Goal: Complete application form

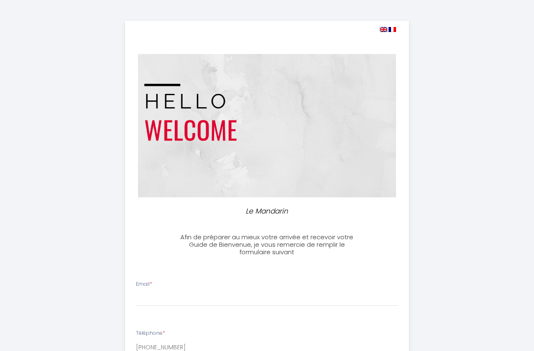
select select
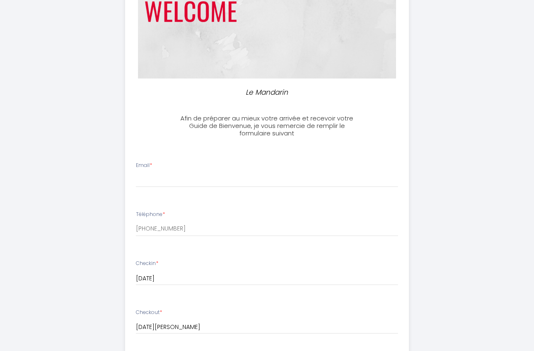
scroll to position [131, 0]
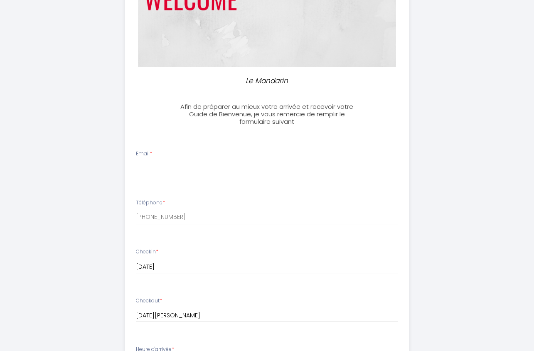
click at [205, 159] on div "Email *" at bounding box center [267, 163] width 273 height 26
click at [172, 173] on input "Email *" at bounding box center [267, 168] width 262 height 15
type input "[EMAIL_ADDRESS][DOMAIN_NAME]"
click at [116, 216] on div "Le Mandarin Afin de préparer au mieux votre arrivée et recevoir votre Guide de …" at bounding box center [267, 265] width 426 height 792
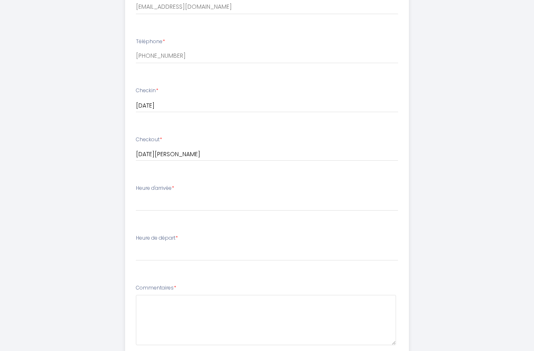
scroll to position [301, 0]
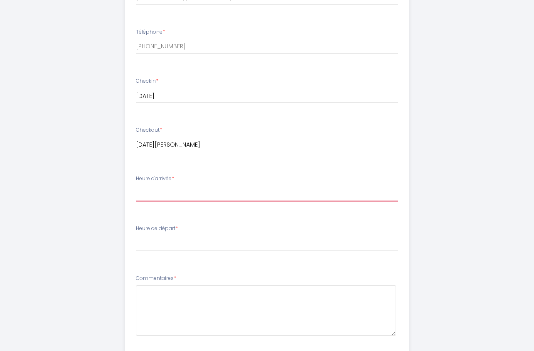
click at [136, 186] on select "17:00 17:30 18:00 18:30 19:00 19:30 20:00 20:30 21:00 21:30 22:00 22:30 23:00 2…" at bounding box center [267, 194] width 262 height 16
select select "17:00"
click option "17:00" at bounding box center [0, 0] width 0 height 0
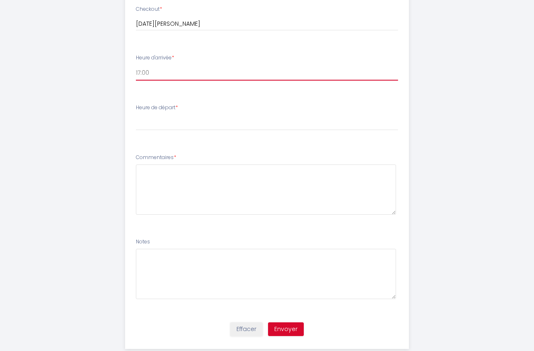
scroll to position [441, 0]
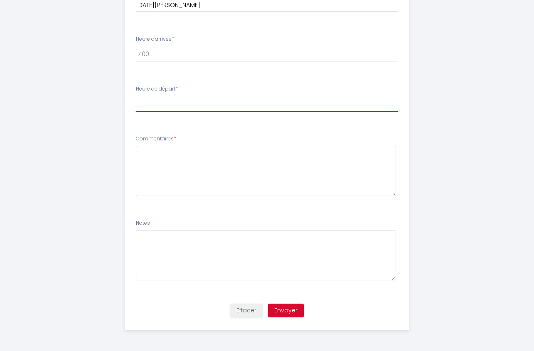
click at [136, 96] on select "00:00 00:30 01:00 01:30 02:00 02:30 03:00 03:30 04:00 04:30 05:00 05:30 06:00 0…" at bounding box center [267, 104] width 262 height 16
select select "10:00"
click option "10:00" at bounding box center [0, 0] width 0 height 0
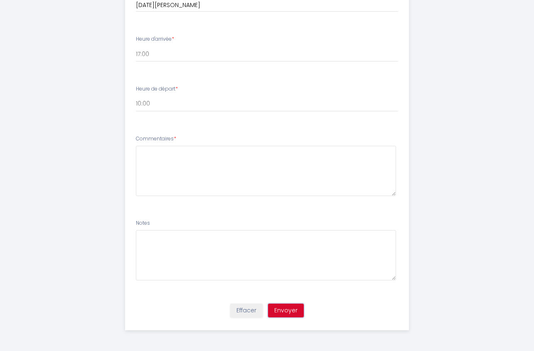
click at [282, 311] on button "Envoyer" at bounding box center [286, 311] width 36 height 14
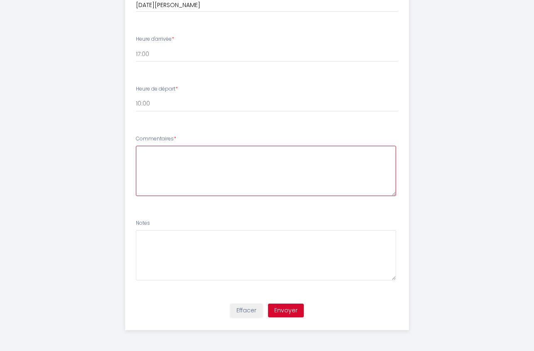
drag, startPoint x: 178, startPoint y: 158, endPoint x: 139, endPoint y: 345, distance: 190.9
click at [139, 196] on textarea at bounding box center [266, 171] width 260 height 50
type textarea "f"
click at [247, 154] on textarea "je viens pour le festival chalons dansla rue depuis" at bounding box center [266, 171] width 260 height 50
click at [300, 150] on textarea "je viens pour le festival chalons dans la rue depuis" at bounding box center [266, 171] width 260 height 50
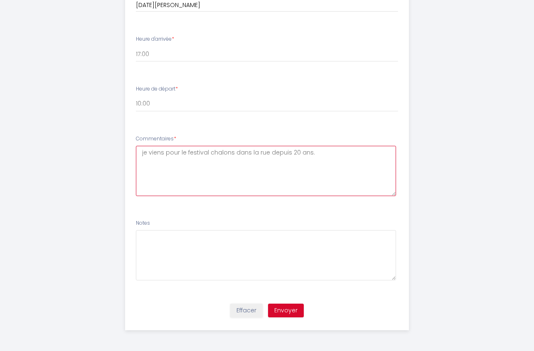
drag, startPoint x: 316, startPoint y: 151, endPoint x: 133, endPoint y: 150, distance: 183.3
click at [136, 150] on textarea "je viens pour le festival chalons dans la rue depuis 20 ans." at bounding box center [266, 171] width 260 height 50
click at [169, 154] on textarea "merci deme confirmer que tout est ok. cordialement" at bounding box center [266, 171] width 260 height 50
click at [303, 151] on textarea "merci de me confirmer que tout est ok. cordialement" at bounding box center [266, 171] width 260 height 50
type textarea "merci de me confirmer que tout est ok. cordialement, [PERSON_NAME]"
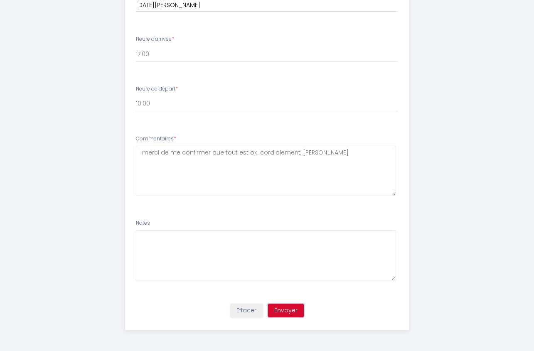
click at [291, 312] on button "Envoyer" at bounding box center [286, 311] width 36 height 14
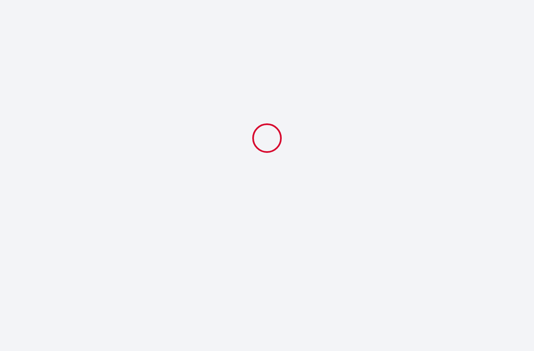
scroll to position [0, 0]
select select "10:00"
